Goal: Task Accomplishment & Management: Manage account settings

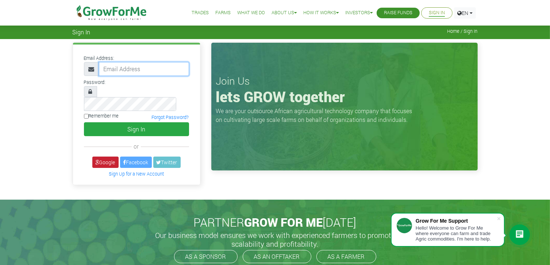
type input "dev@growforme.com"
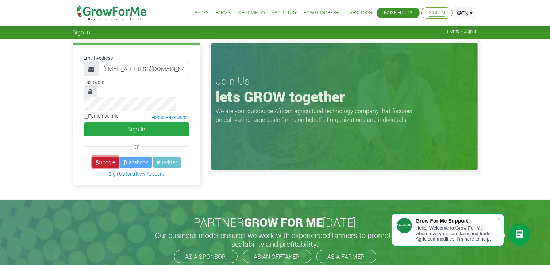
click at [106, 156] on link "Google" at bounding box center [105, 161] width 26 height 11
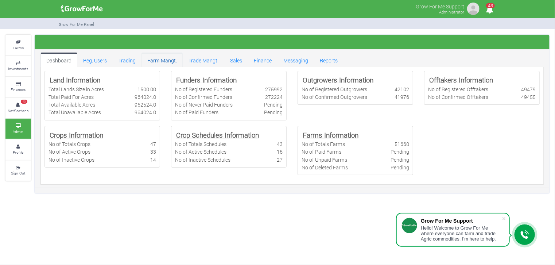
click at [163, 62] on link "Farm Mangt." at bounding box center [161, 60] width 41 height 15
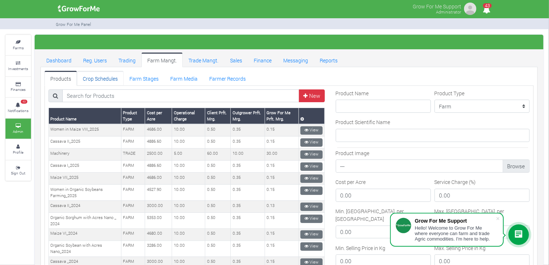
click at [112, 77] on link "Crop Schedules" at bounding box center [100, 78] width 47 height 15
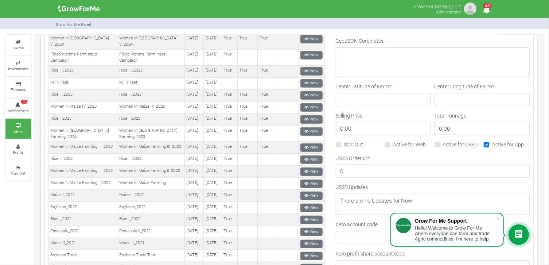
scroll to position [292, 0]
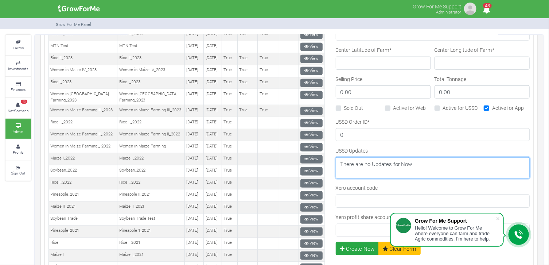
drag, startPoint x: 418, startPoint y: 163, endPoint x: 330, endPoint y: 158, distance: 88.7
click at [330, 158] on div "Crop Name --------- Maize II_2021 Women in Sorghum Farming _ 2024 Cassava II_20…" at bounding box center [432, 98] width 205 height 600
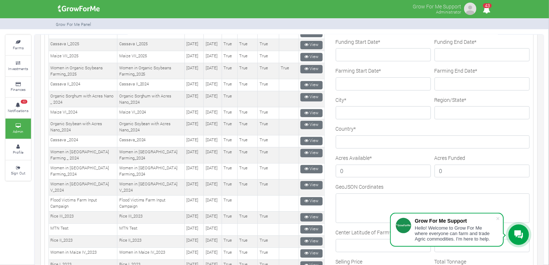
scroll to position [0, 0]
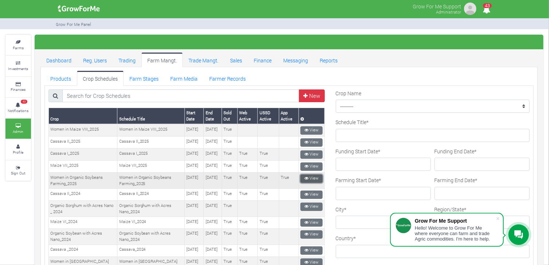
click at [310, 183] on link "View" at bounding box center [311, 178] width 22 height 8
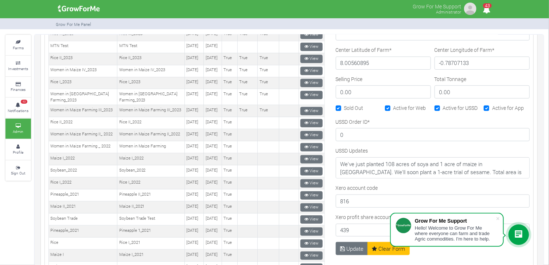
scroll to position [328, 0]
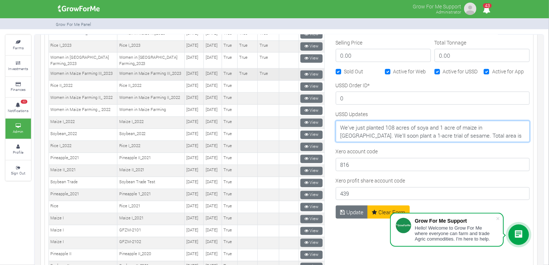
drag, startPoint x: 487, startPoint y: 132, endPoint x: 318, endPoint y: 125, distance: 169.4
click at [317, 125] on div "New" at bounding box center [289, 64] width 492 height 606
click at [369, 130] on textarea "We've just planted 108 acres of soya and 1 acre of maize in Takpili. We'll soon…" at bounding box center [433, 131] width 194 height 21
paste textarea "Plants are healthy, broad leaves. Strong root anchorage and steady rains are bo…"
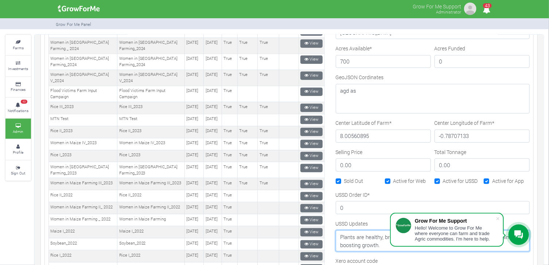
scroll to position [255, 0]
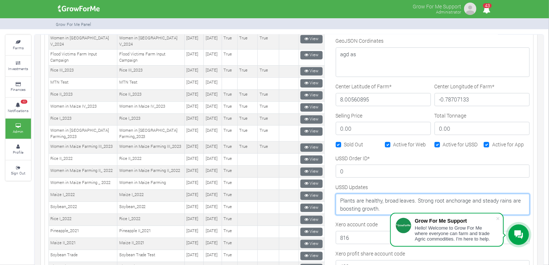
type textarea "Plants are healthy, broad leaves. Strong root anchorage and steady rains are bo…"
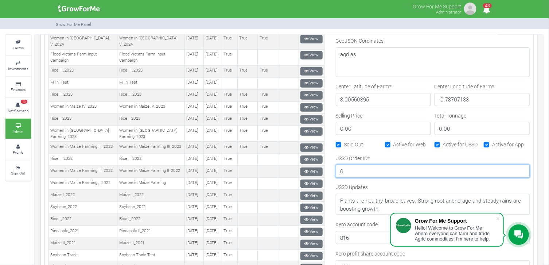
click at [444, 170] on input "0" at bounding box center [433, 170] width 194 height 13
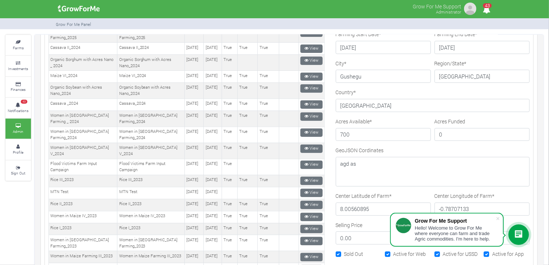
scroll to position [292, 0]
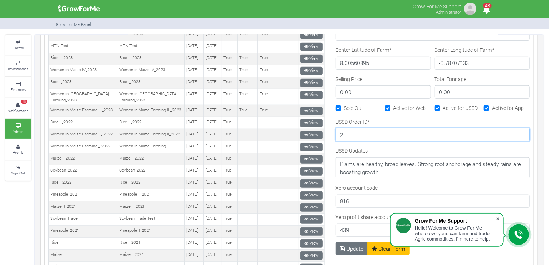
type input "2"
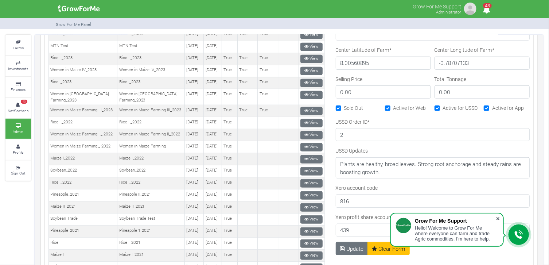
click at [498, 218] on span at bounding box center [497, 218] width 7 height 7
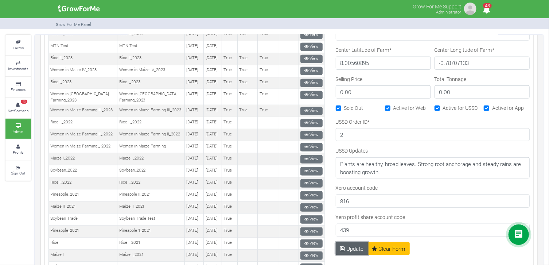
click at [353, 249] on button "Update" at bounding box center [352, 248] width 32 height 13
